Goal: Task Accomplishment & Management: Complete application form

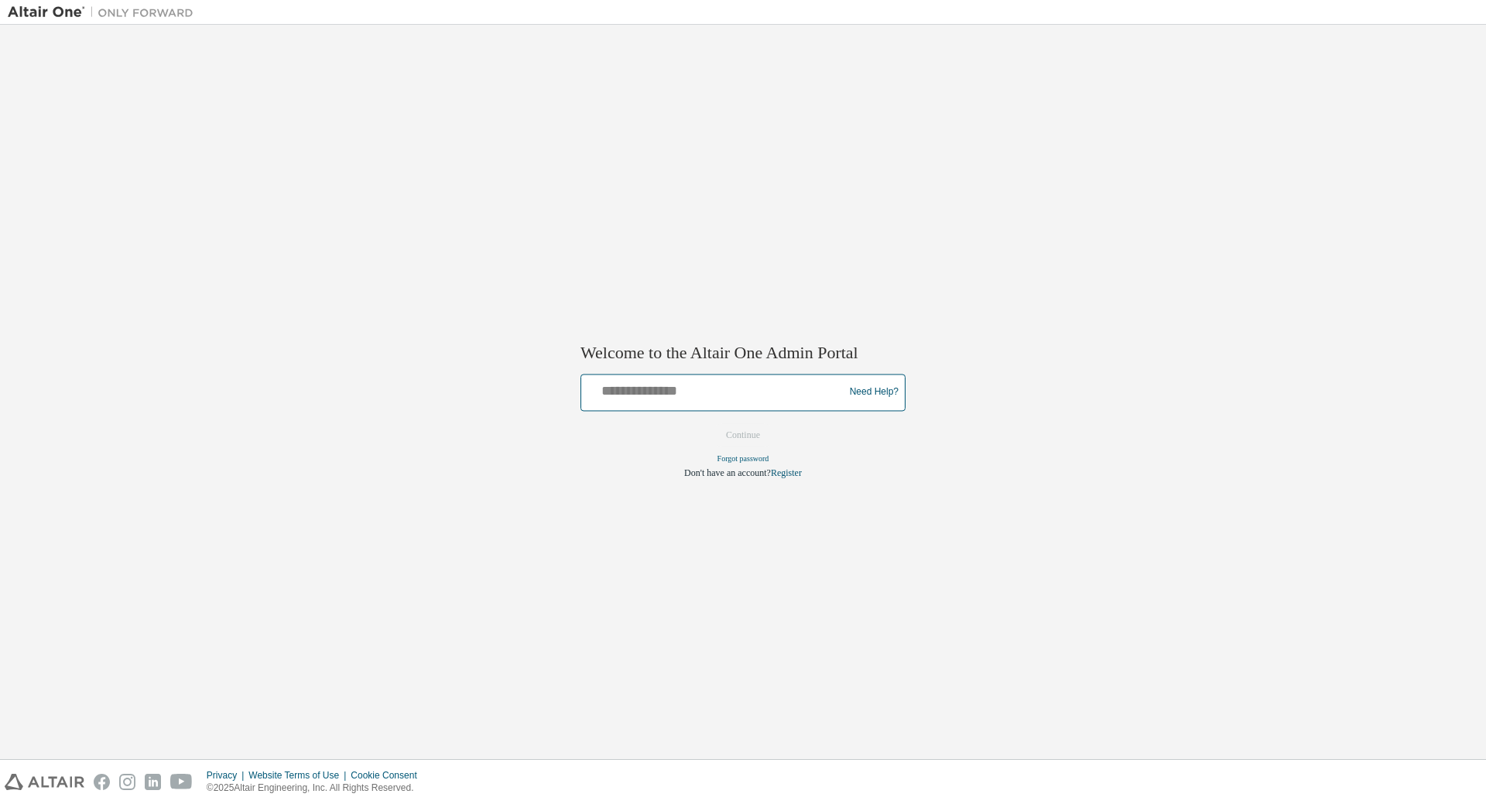
click at [669, 397] on input "text" at bounding box center [714, 389] width 255 height 22
type input "**********"
click at [745, 438] on button "Continue" at bounding box center [743, 434] width 67 height 23
